Goal: Information Seeking & Learning: Learn about a topic

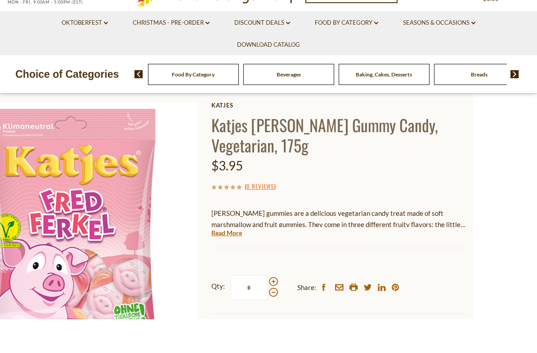
click at [241, 262] on link "Read More" at bounding box center [226, 266] width 31 height 9
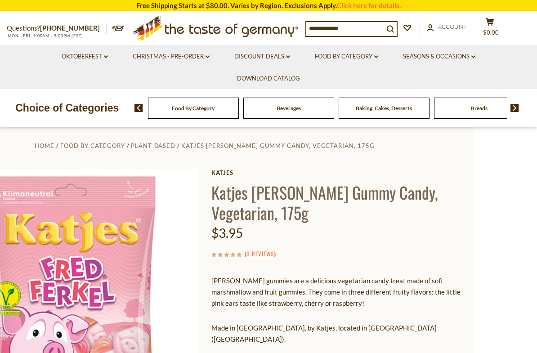
click at [353, 30] on input at bounding box center [344, 28] width 77 height 13
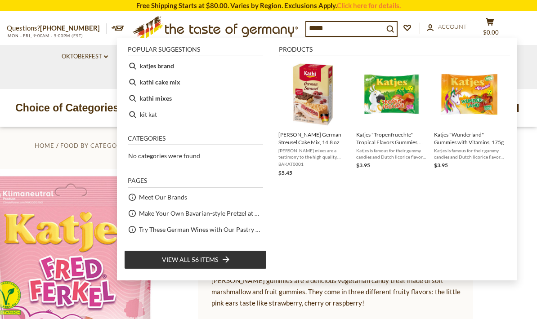
type input "******"
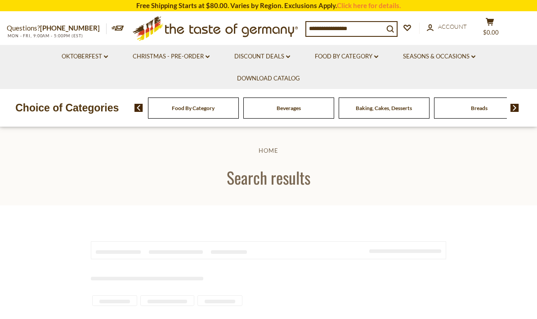
type input "******"
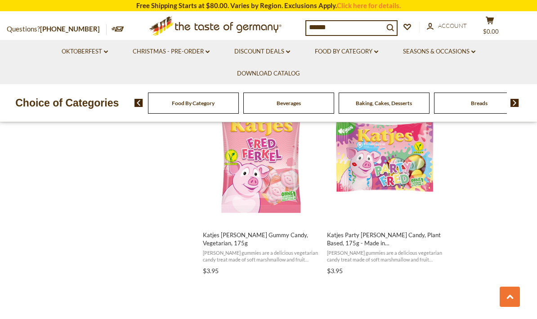
scroll to position [1178, 0]
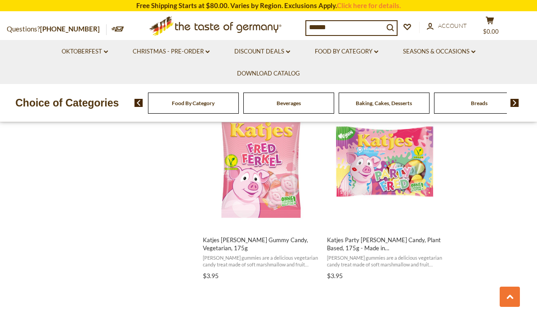
click at [405, 179] on img "Katjes Party Fred Gummy Candy, Plant Based, 175g - Made in Germany" at bounding box center [385, 161] width 119 height 119
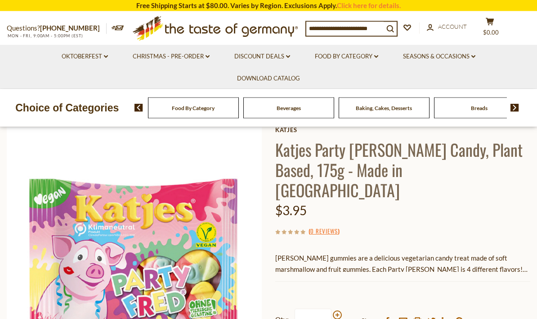
scroll to position [54, 0]
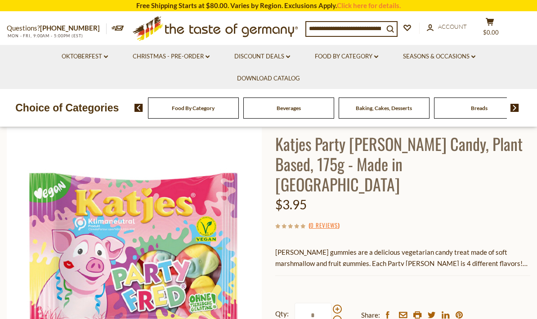
click at [422, 247] on p "[PERSON_NAME] gummies are a delicious vegetarian candy treat made of soft marsh…" at bounding box center [402, 258] width 255 height 22
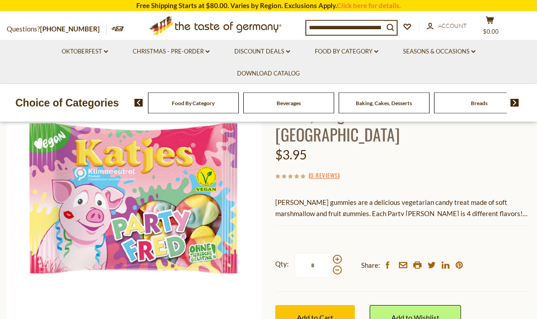
scroll to position [94, 0]
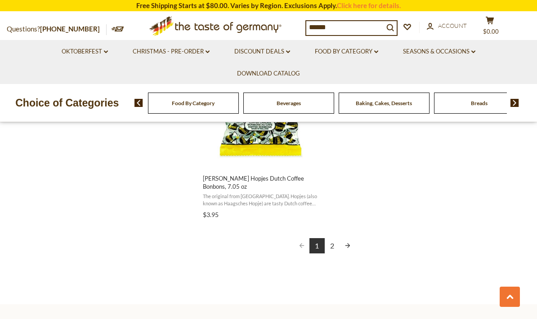
scroll to position [1632, 0]
click at [335, 239] on link "2" at bounding box center [332, 245] width 15 height 15
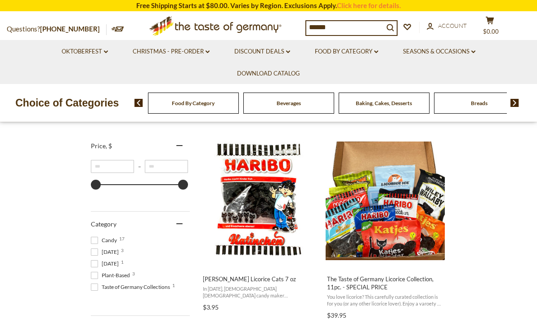
scroll to position [155, 0]
